Goal: Find specific page/section: Find specific page/section

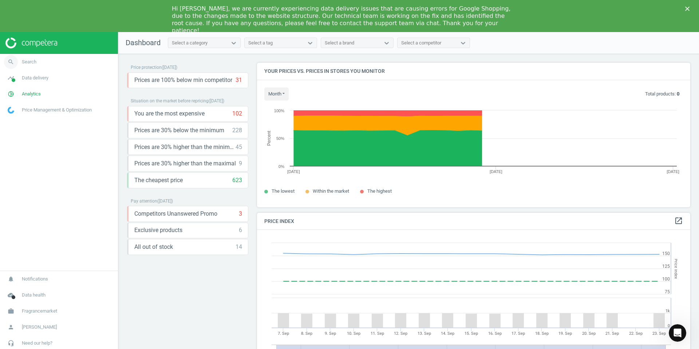
scroll to position [168, 434]
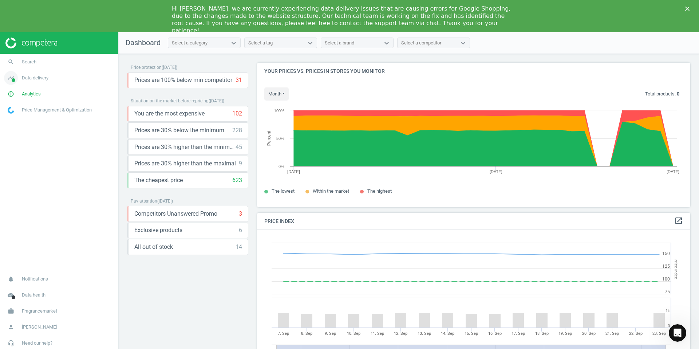
click at [36, 78] on span "Data delivery" at bounding box center [35, 78] width 27 height 7
click at [11, 91] on span "Overview" at bounding box center [16, 94] width 17 height 6
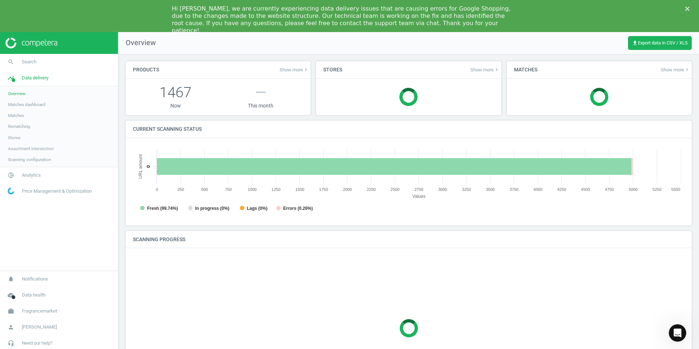
scroll to position [146, 552]
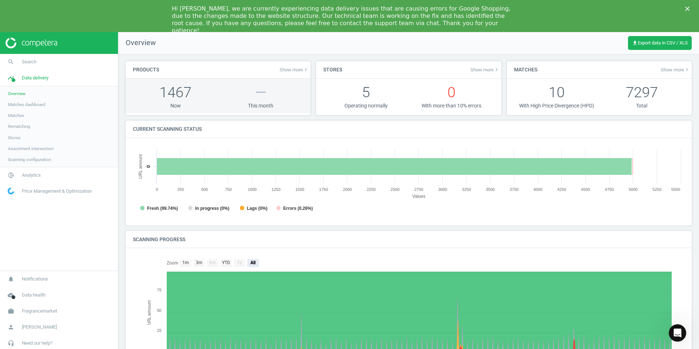
click at [185, 95] on p "1467" at bounding box center [175, 92] width 85 height 20
click at [186, 95] on p "1467" at bounding box center [175, 92] width 85 height 20
